Goal: Task Accomplishment & Management: Use online tool/utility

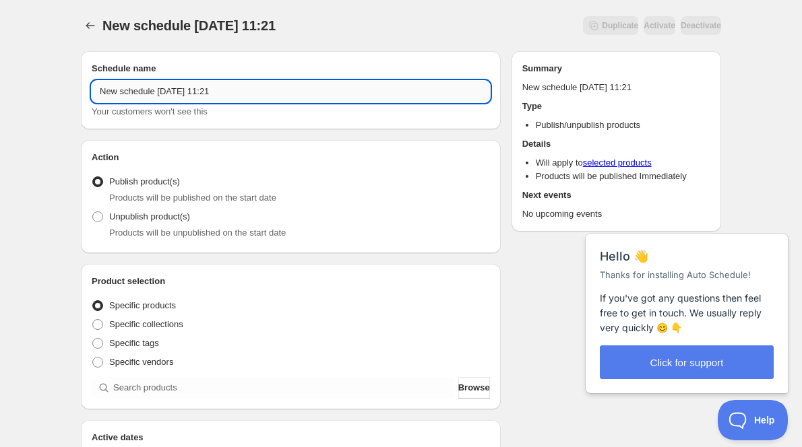
click at [254, 92] on input "New schedule [DATE] 11:21" at bounding box center [291, 92] width 398 height 22
click at [255, 95] on input "New schedule [DATE] 11:21" at bounding box center [291, 92] width 398 height 22
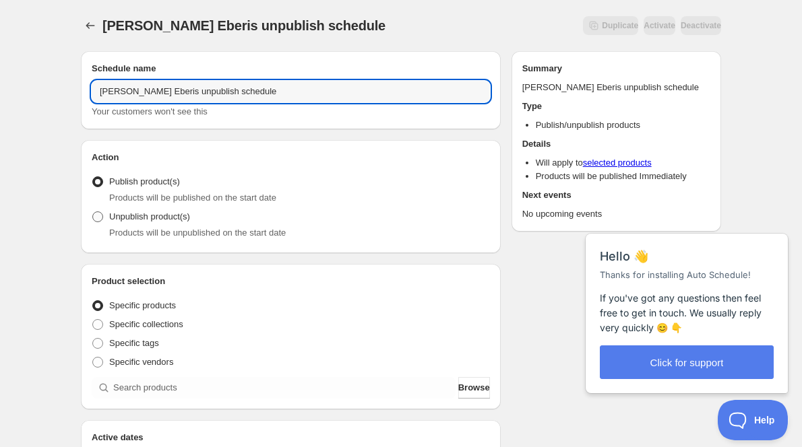
type input "[PERSON_NAME] Eberis unpublish schedule"
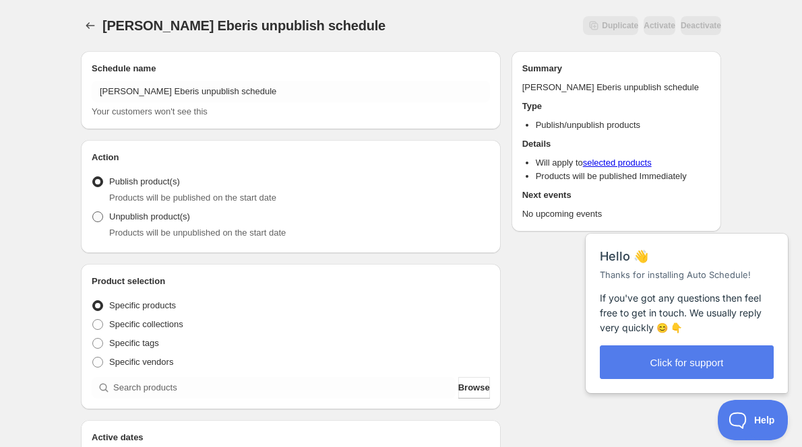
click at [163, 208] on label "Unpublish product(s)" at bounding box center [141, 217] width 98 height 19
click at [93, 212] on input "Unpublish product(s)" at bounding box center [92, 212] width 1 height 1
radio input "true"
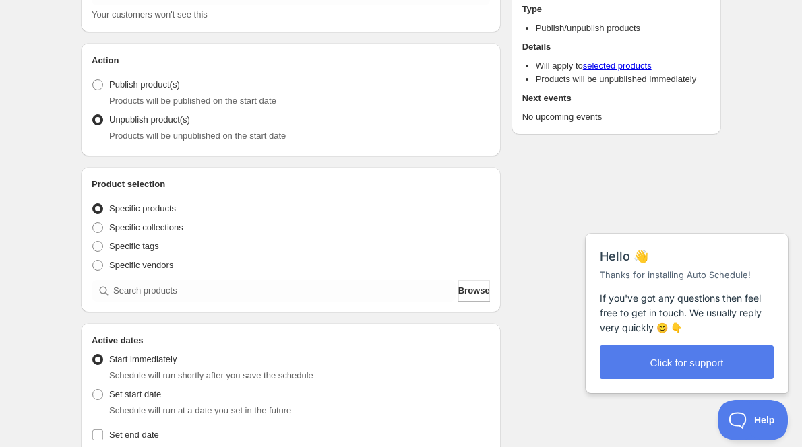
scroll to position [202, 0]
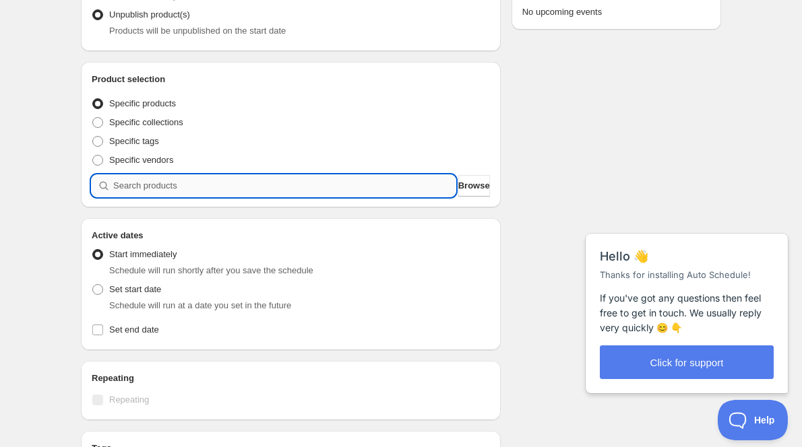
click at [234, 185] on input "search" at bounding box center [284, 186] width 342 height 22
type input "f"
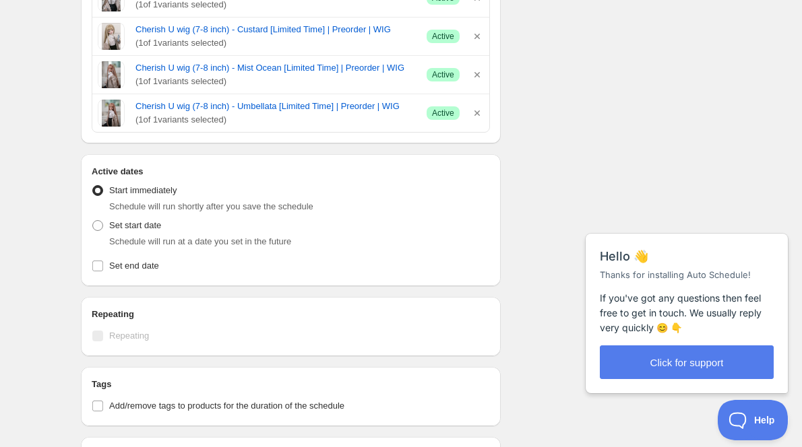
scroll to position [472, 0]
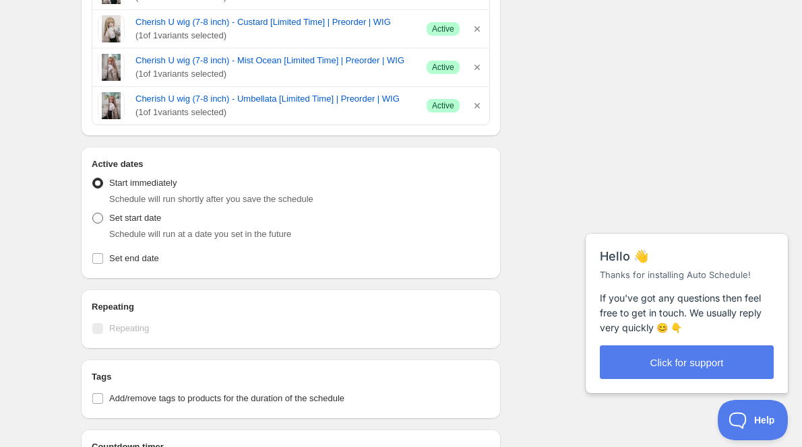
click at [149, 219] on span "Set start date" at bounding box center [135, 218] width 52 height 10
click at [93, 214] on input "Set start date" at bounding box center [92, 213] width 1 height 1
radio input "true"
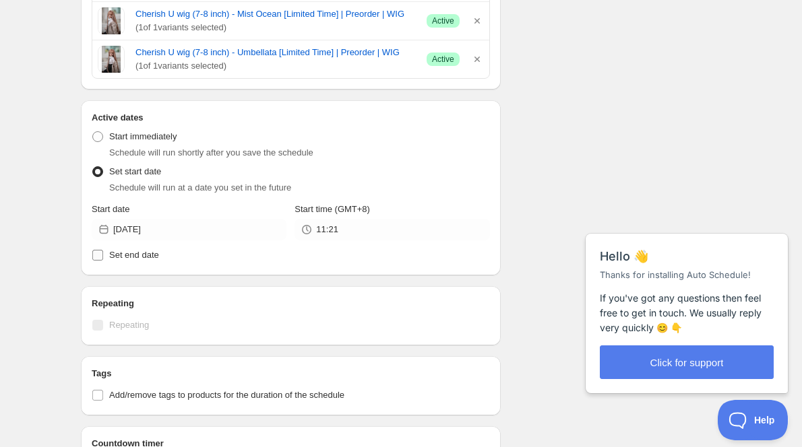
scroll to position [539, 0]
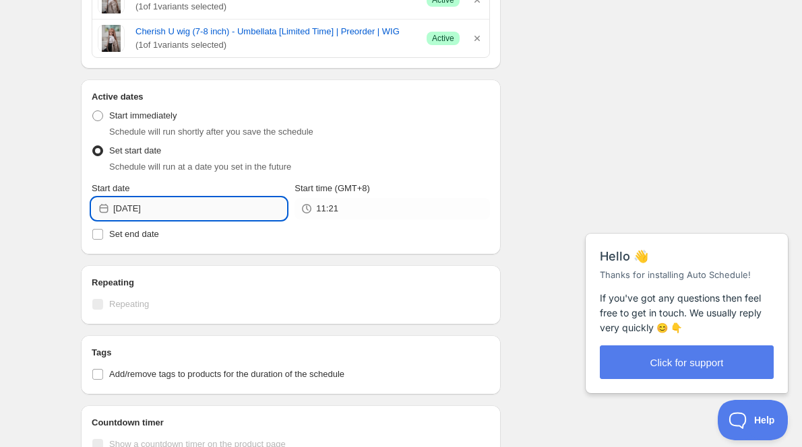
click at [195, 208] on input "2025-09-23" at bounding box center [199, 209] width 173 height 22
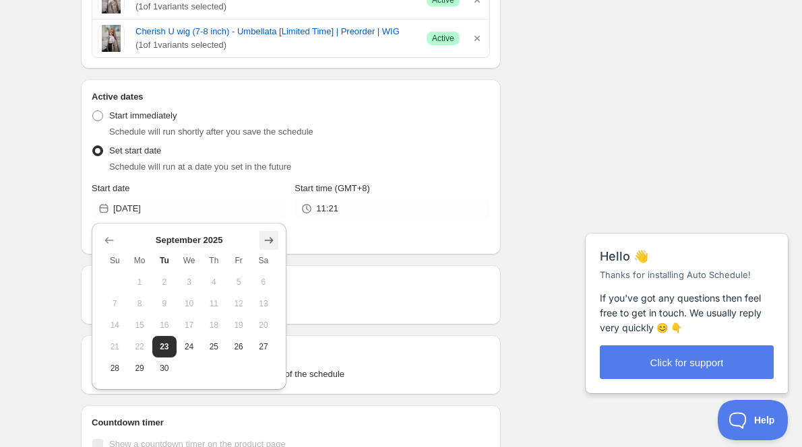
click at [268, 239] on icon "Show next month, October 2025" at bounding box center [268, 240] width 13 height 13
click at [219, 305] on span "9" at bounding box center [214, 303] width 14 height 11
type input "2025-10-09"
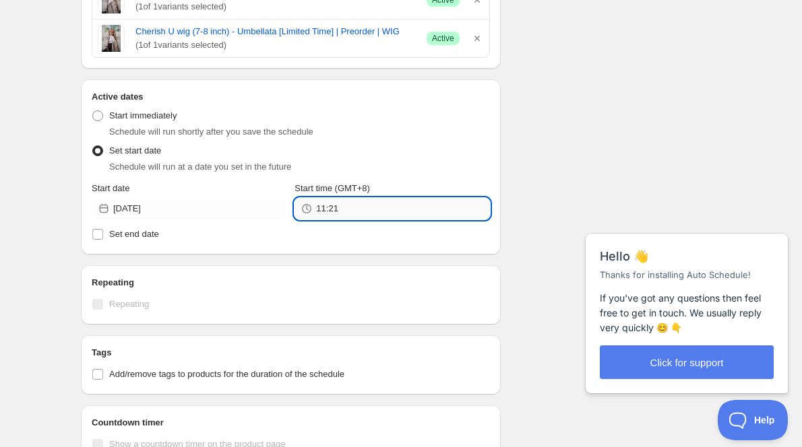
click at [367, 211] on input "11:21" at bounding box center [402, 209] width 173 height 22
click at [367, 210] on input "11:21" at bounding box center [402, 209] width 173 height 22
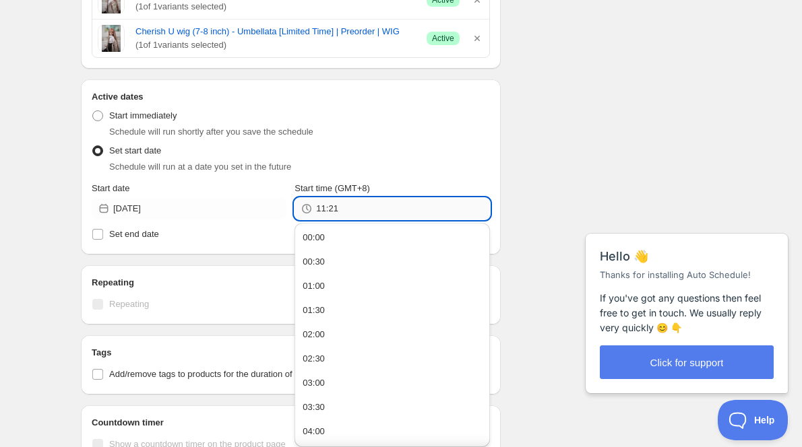
click at [367, 210] on input "11:21" at bounding box center [402, 209] width 173 height 22
click at [727, 119] on div "Lina Chouchou Eberis unpublish schedule. This page is ready Lina Chouchou Eberi…" at bounding box center [401, 80] width 672 height 1238
type input "08:00"
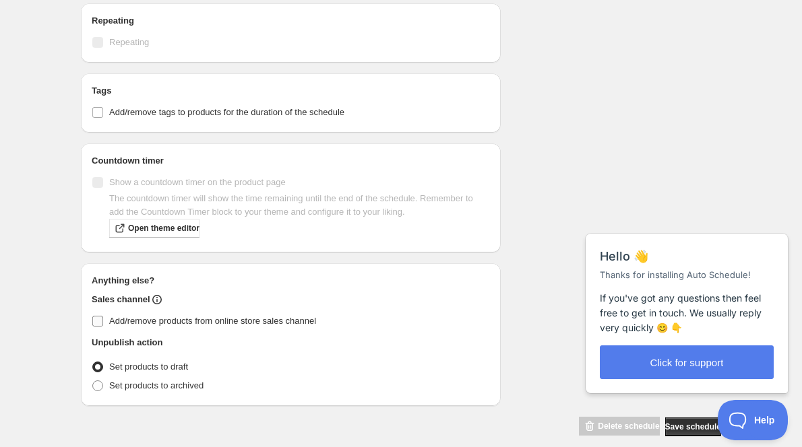
scroll to position [809, 0]
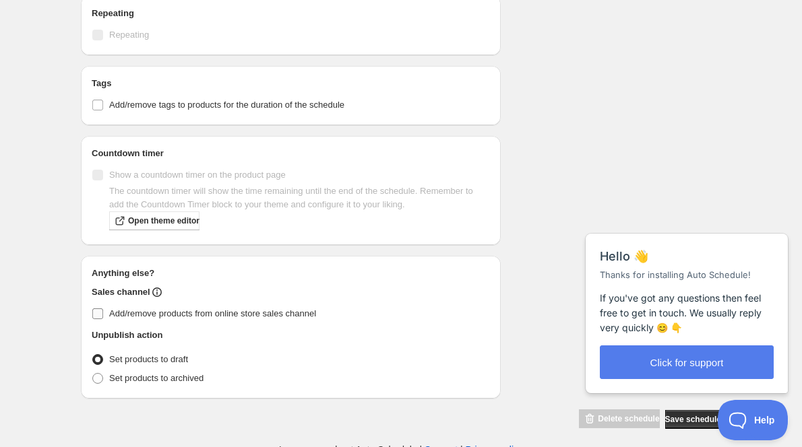
click at [220, 311] on span "Add/remove products from online store sales channel" at bounding box center [212, 314] width 207 height 10
click at [103, 311] on input "Add/remove products from online store sales channel" at bounding box center [97, 314] width 11 height 11
checkbox input "true"
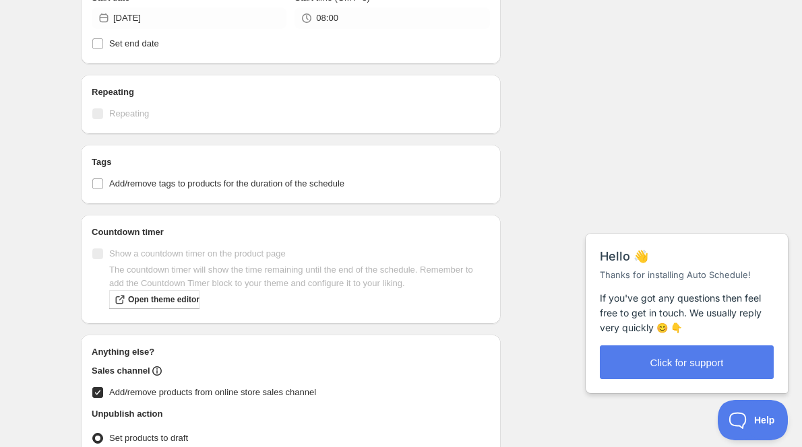
scroll to position [539, 0]
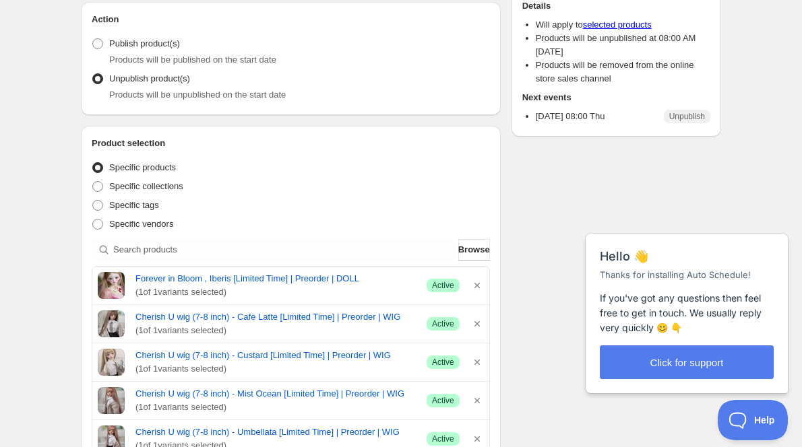
scroll to position [67, 0]
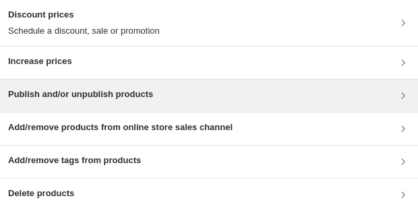
click at [97, 42] on div "Publish and/or unpublish products" at bounding box center [209, 96] width 418 height 32
